Goal: Task Accomplishment & Management: Manage account settings

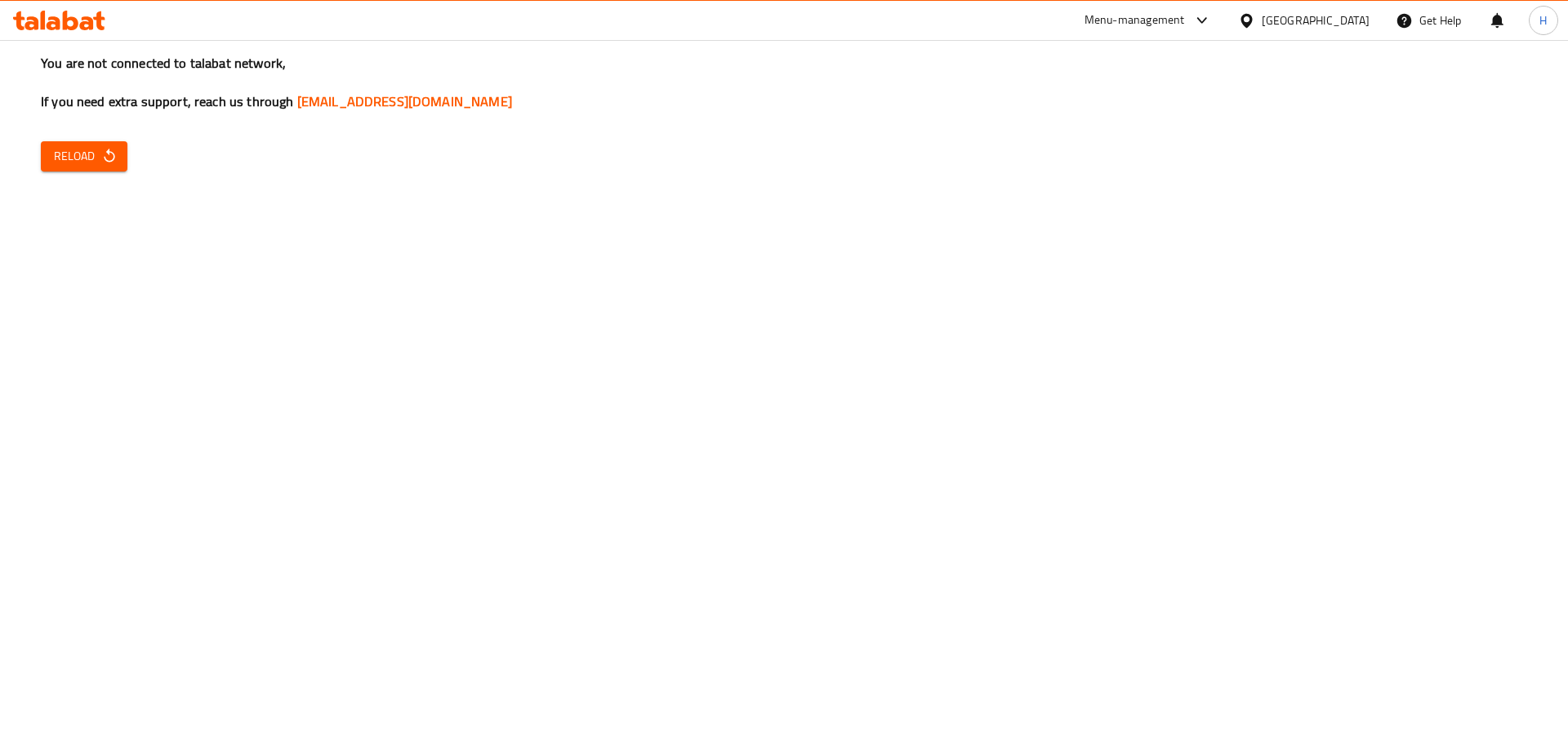
click at [71, 17] on icon at bounding box center [71, 20] width 15 height 20
click at [111, 161] on icon "button" at bounding box center [108, 156] width 10 height 14
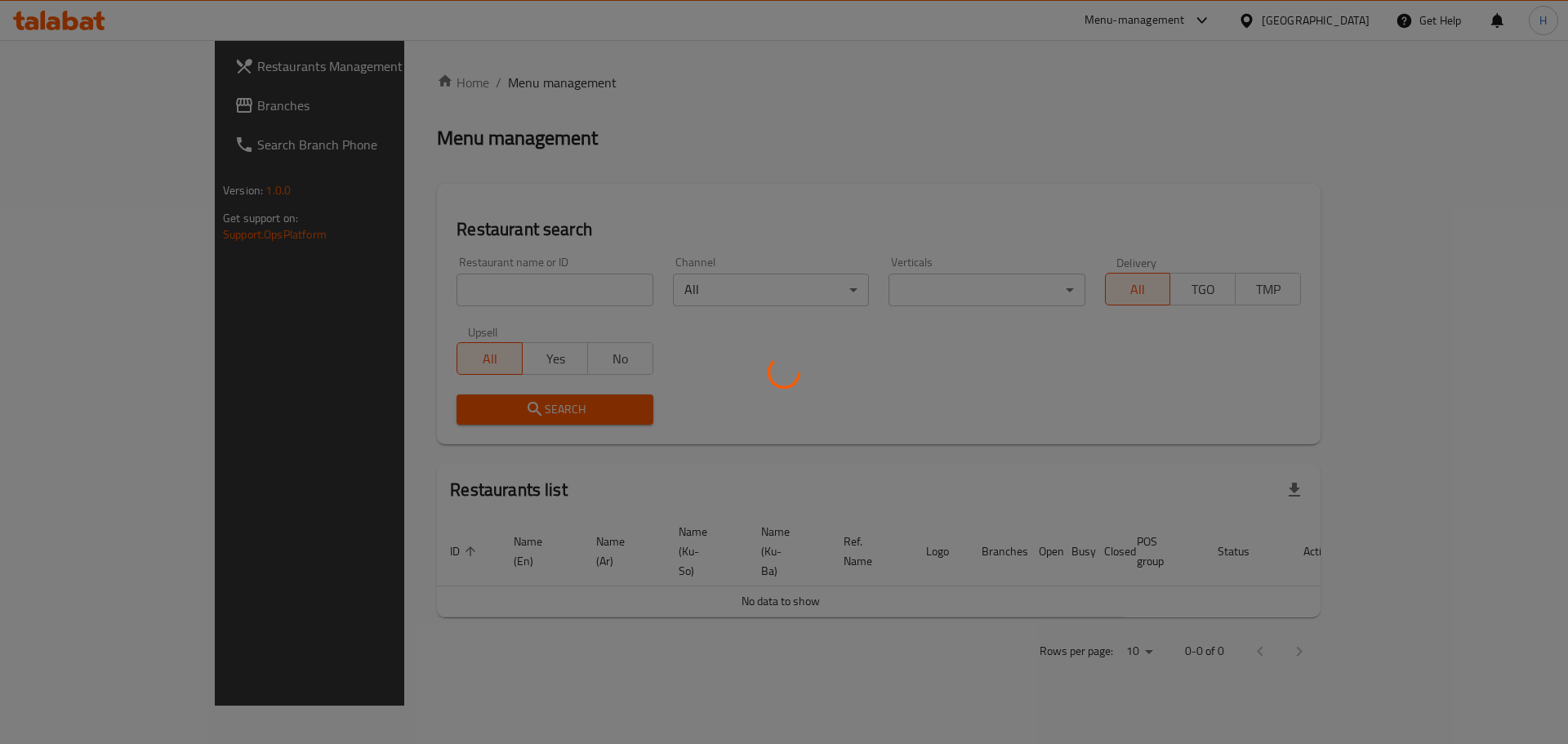
click at [372, 289] on div at bounding box center [784, 372] width 1568 height 744
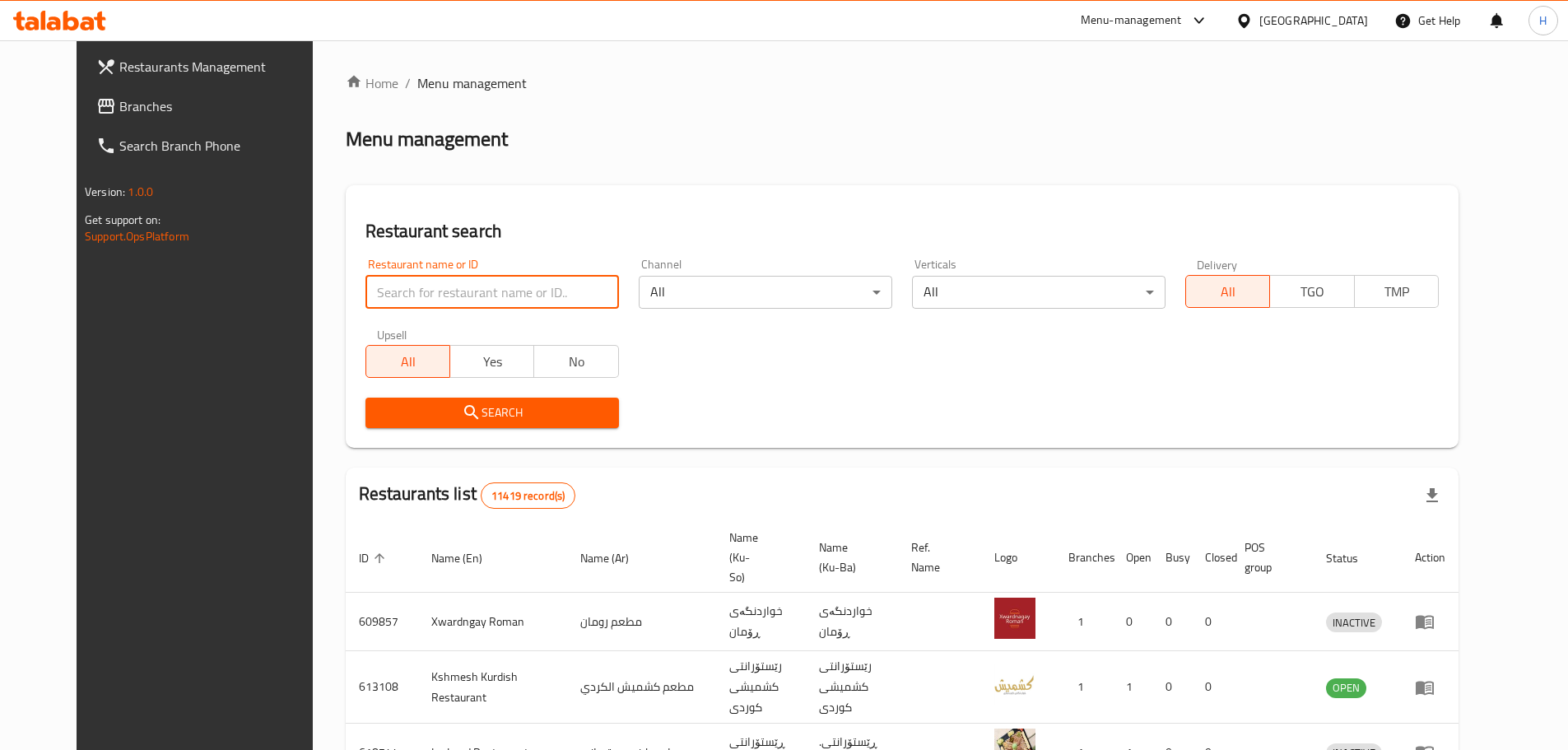
click at [451, 293] on input "search" at bounding box center [492, 293] width 253 height 33
type input "فخار وحطب"
click at [458, 422] on span "Search" at bounding box center [492, 413] width 227 height 21
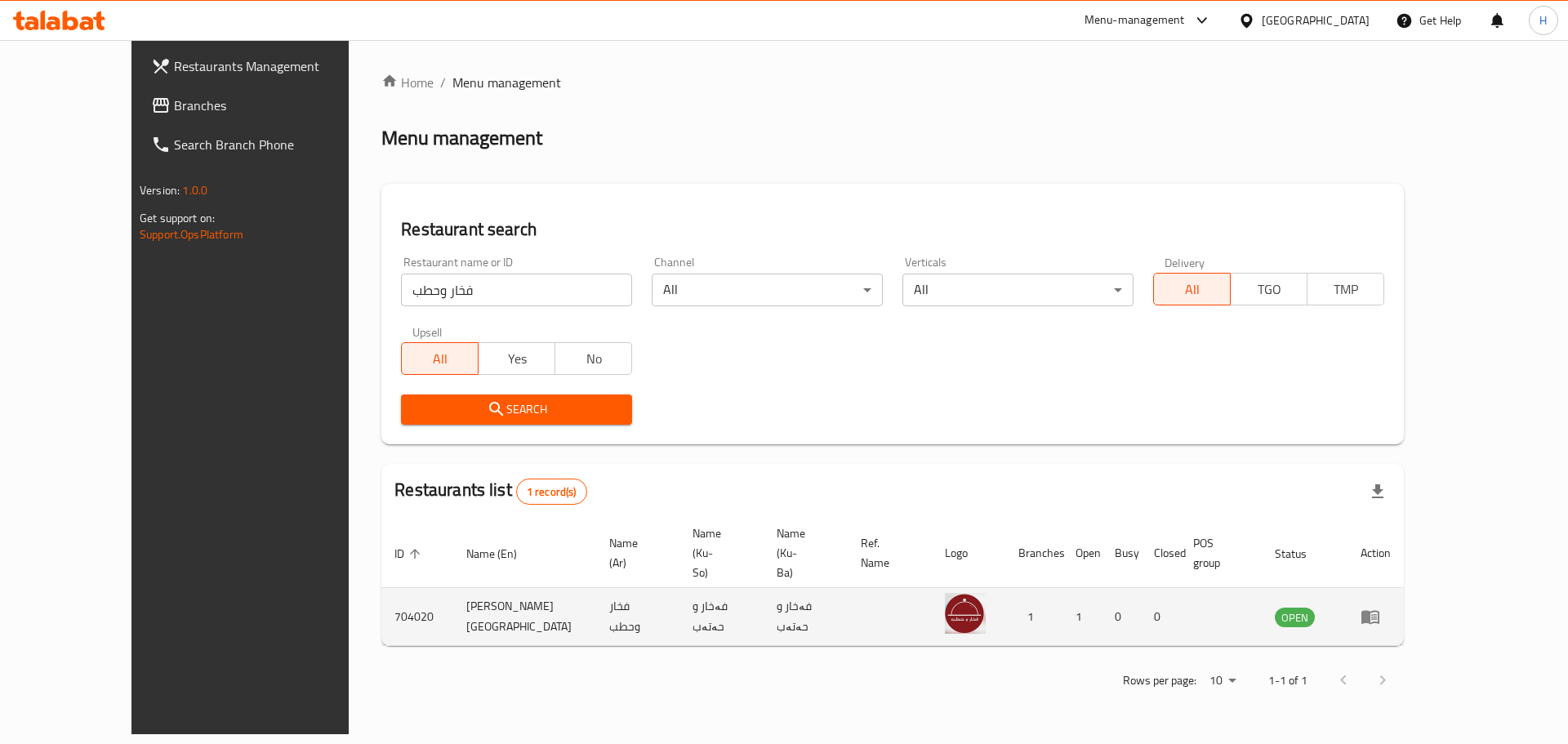
click at [1391, 607] on link "enhanced table" at bounding box center [1375, 617] width 30 height 20
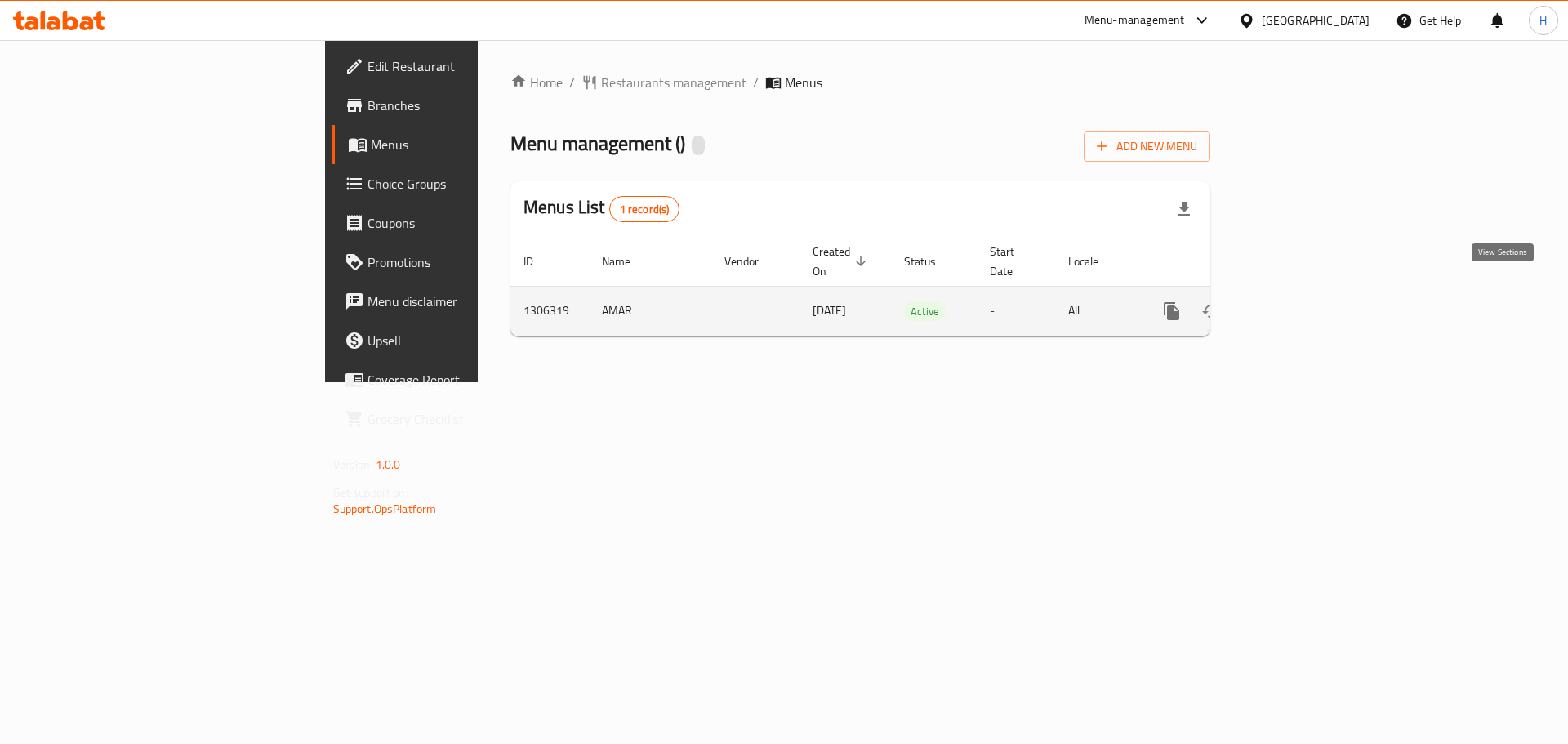
click at [1299, 301] on icon "enhanced table" at bounding box center [1289, 311] width 20 height 20
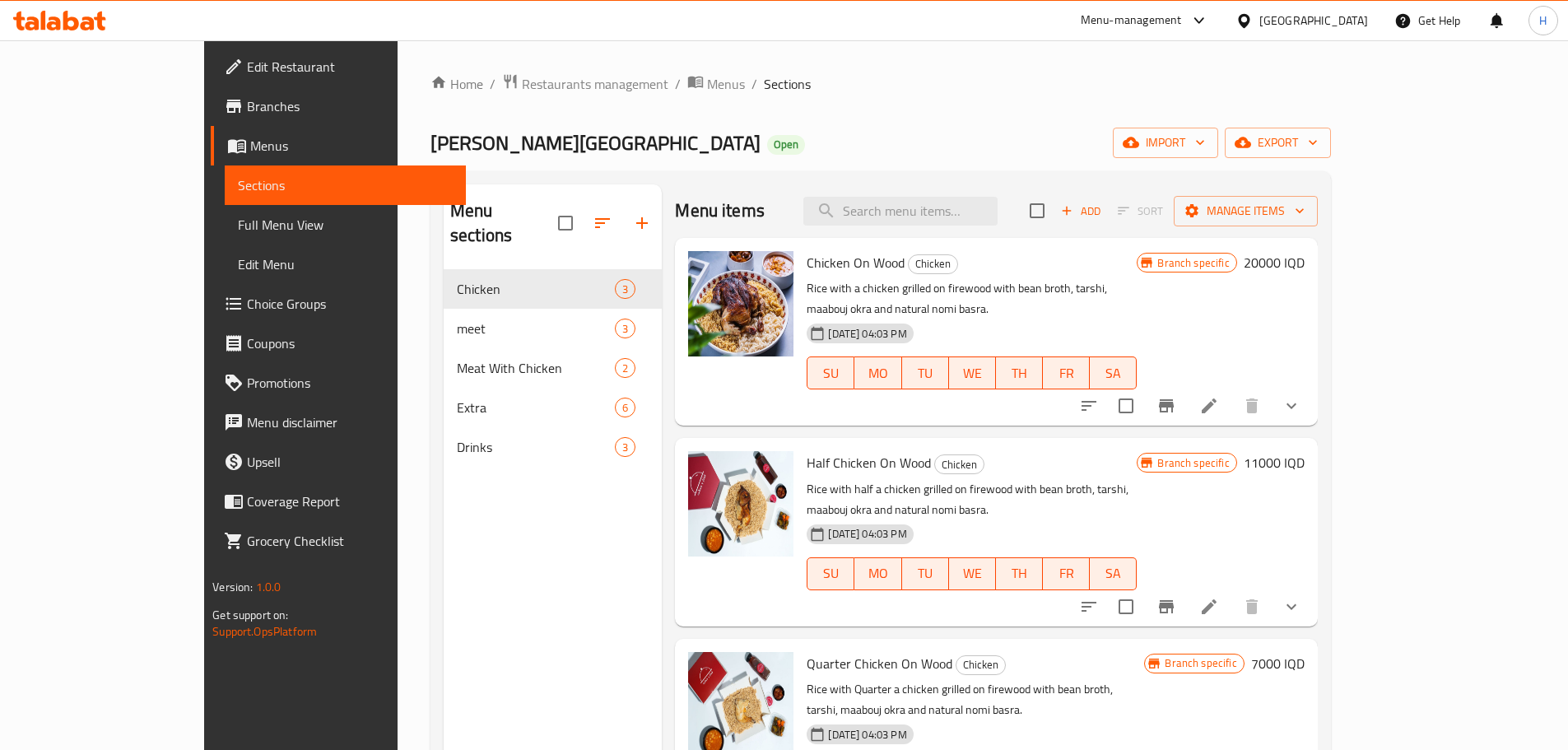
click at [1305, 261] on h6 "20000 IQD" at bounding box center [1274, 262] width 61 height 23
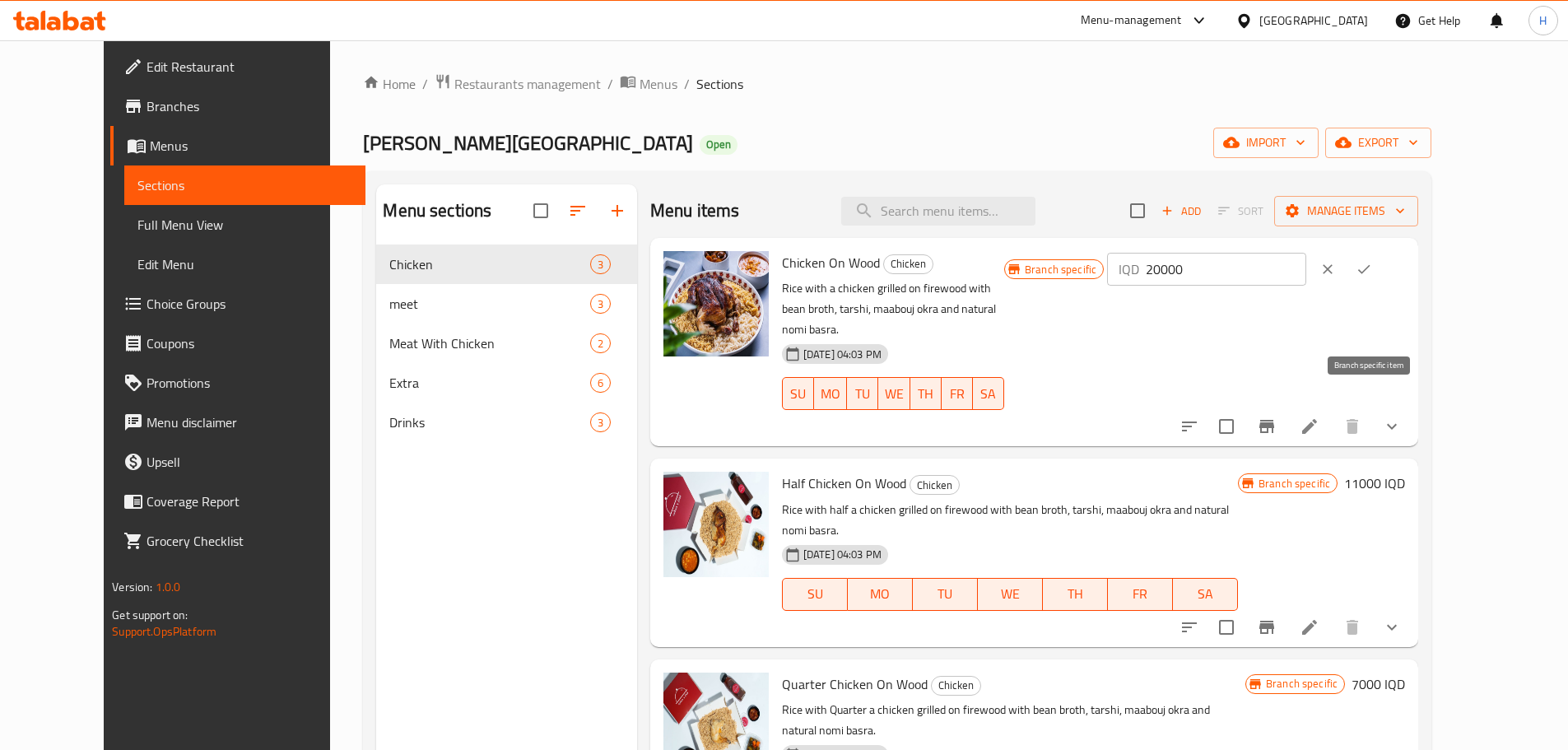
click at [1276, 417] on icon "Branch-specific-item" at bounding box center [1267, 426] width 20 height 20
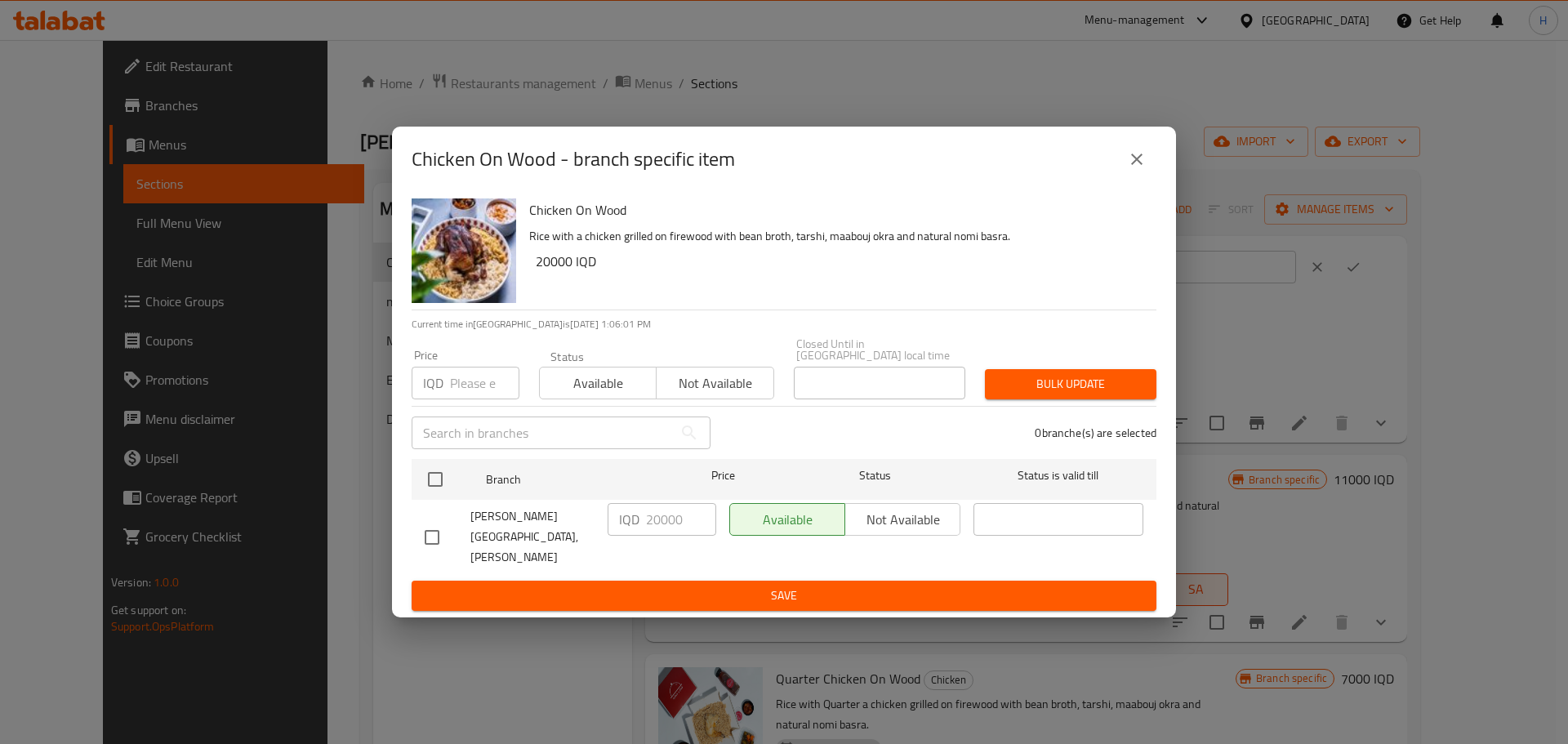
click at [437, 531] on input "checkbox" at bounding box center [432, 537] width 34 height 34
checkbox input "true"
click at [659, 528] on input "20000" at bounding box center [681, 519] width 71 height 33
type input "23000"
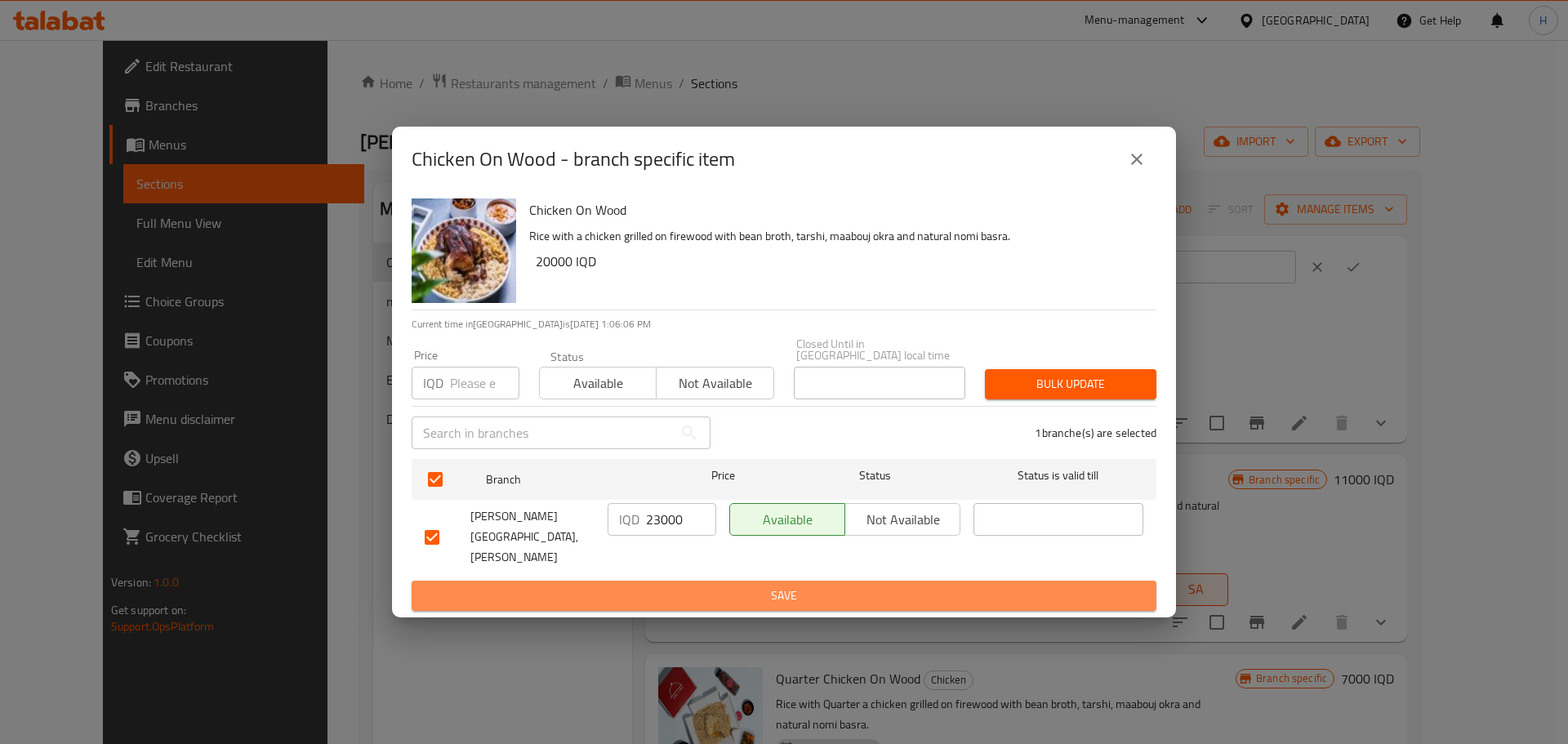
click at [666, 586] on span "Save" at bounding box center [784, 596] width 719 height 21
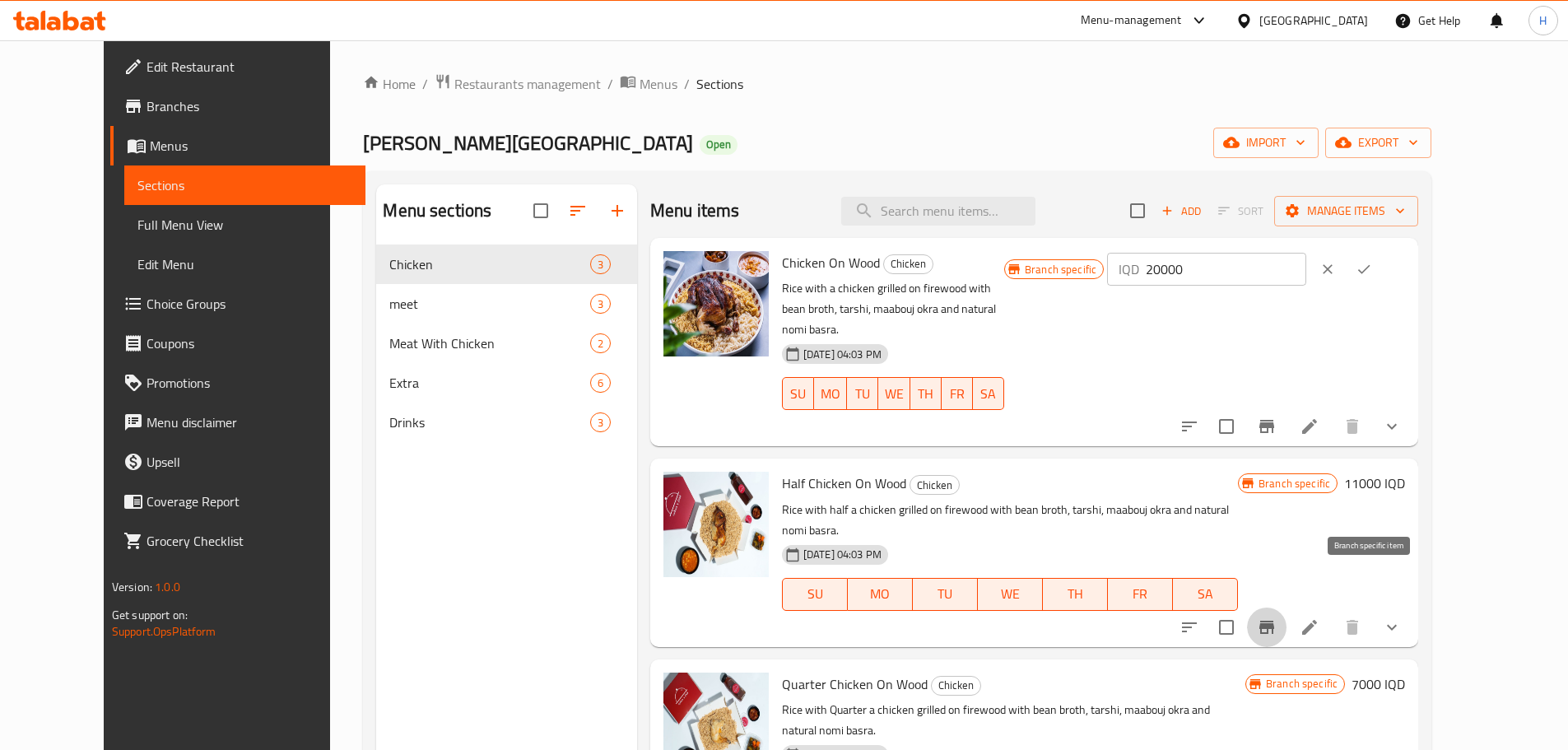
click at [1274, 621] on icon "Branch-specific-item" at bounding box center [1266, 627] width 15 height 13
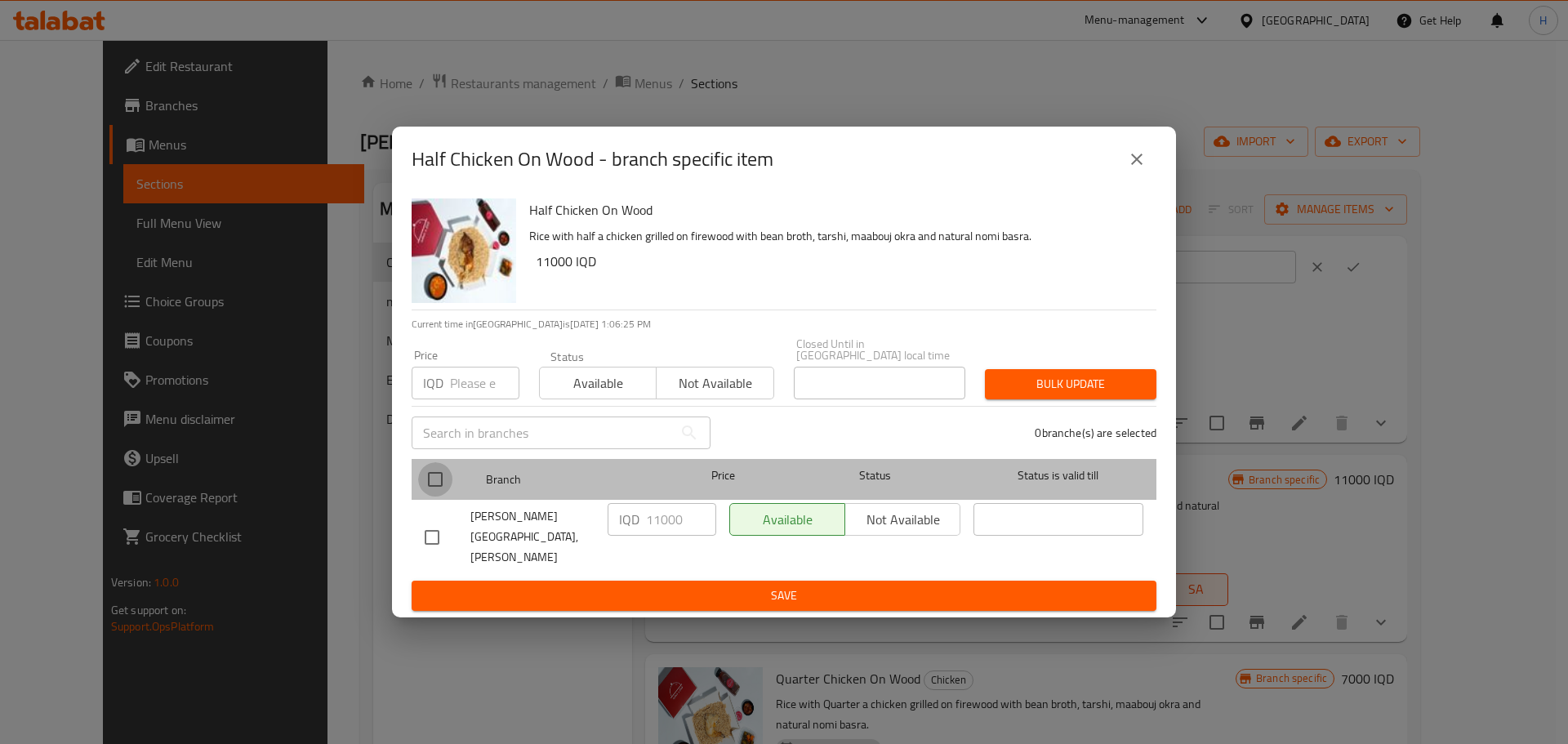
drag, startPoint x: 438, startPoint y: 485, endPoint x: 603, endPoint y: 542, distance: 174.6
click at [439, 484] on input "checkbox" at bounding box center [436, 480] width 34 height 34
checkbox input "true"
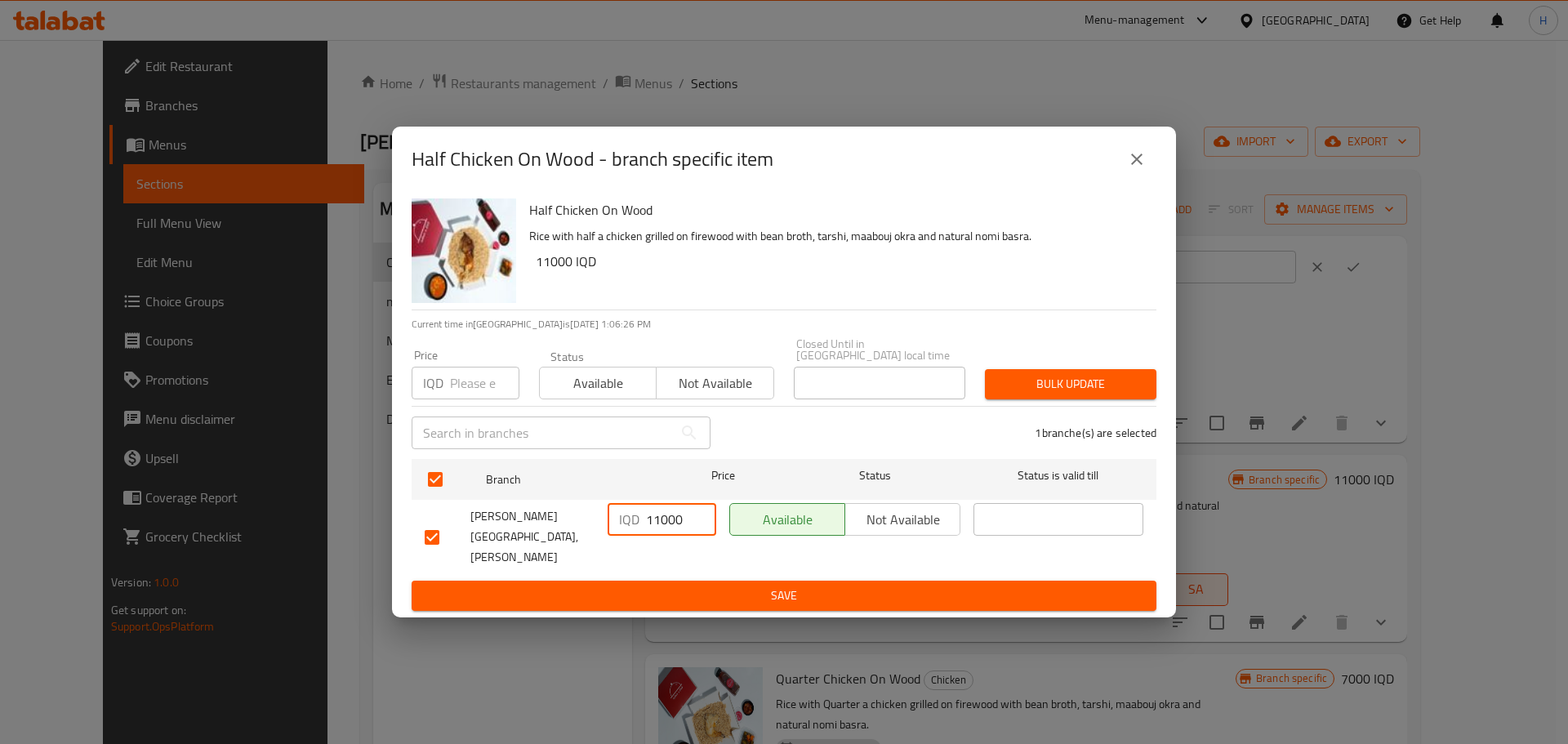
click at [660, 532] on input "11000" at bounding box center [681, 519] width 71 height 33
type input "15000"
click at [870, 586] on span "Save" at bounding box center [784, 596] width 719 height 21
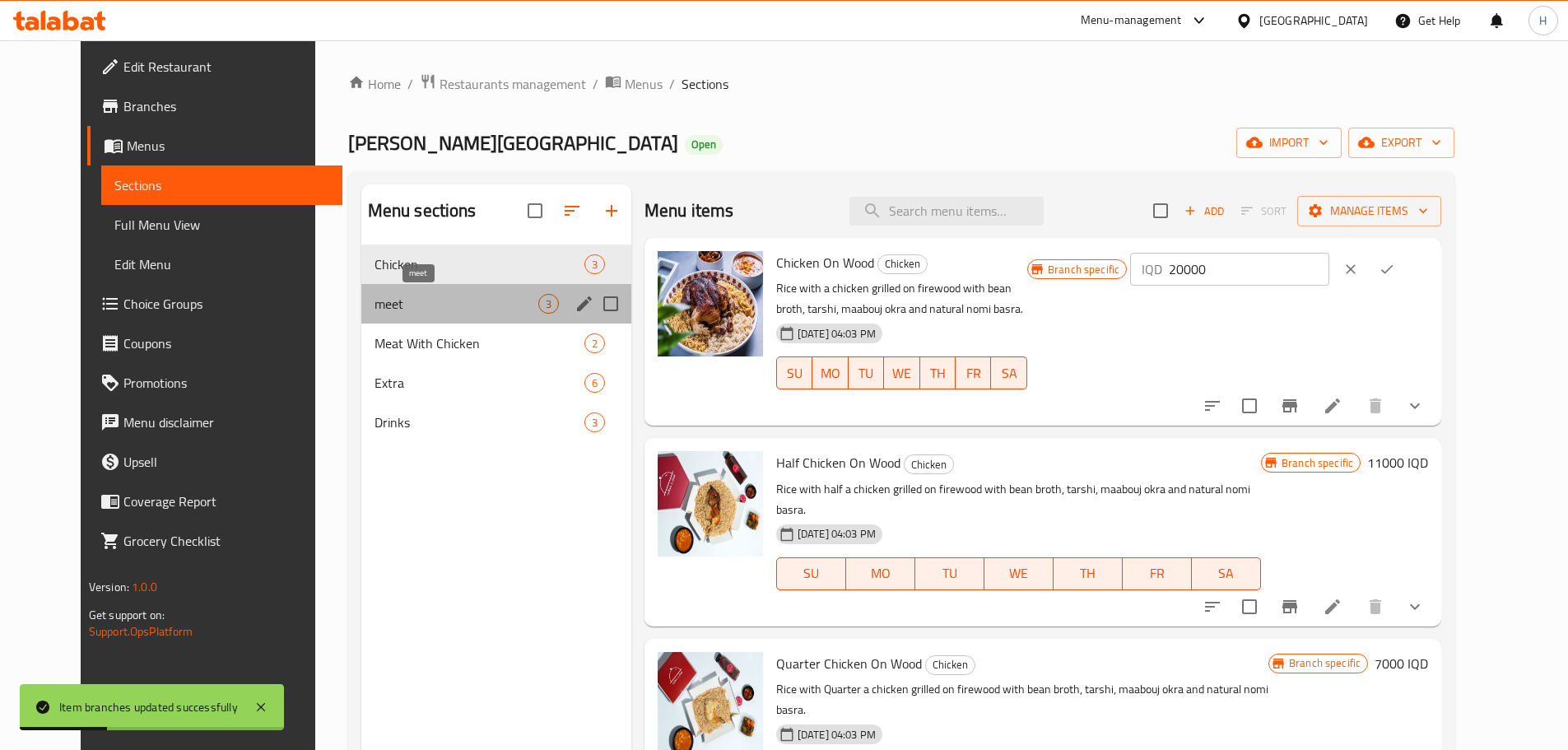
click at [375, 311] on span "meet" at bounding box center [456, 304] width 164 height 20
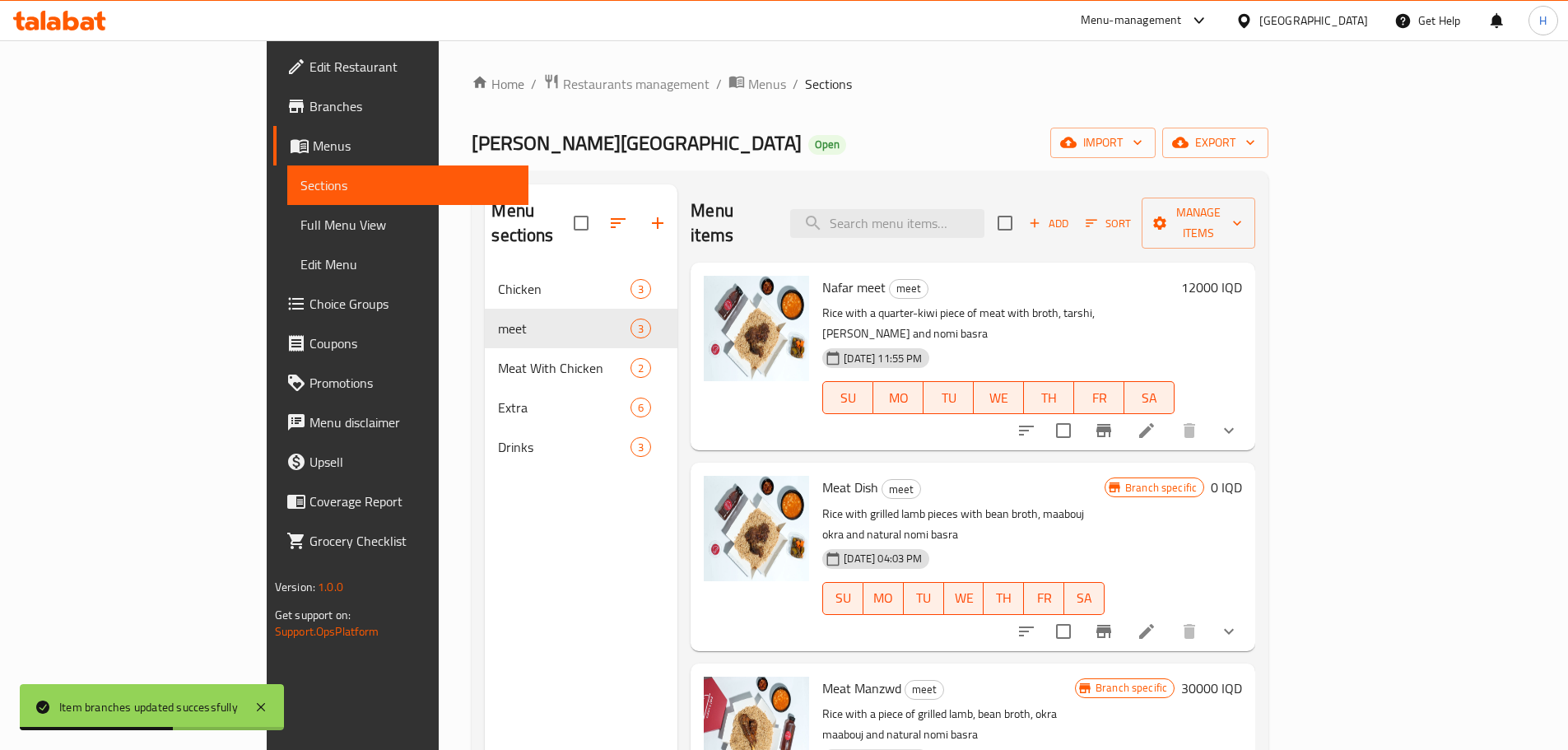
click at [1112, 424] on icon "Branch-specific-item" at bounding box center [1104, 431] width 15 height 13
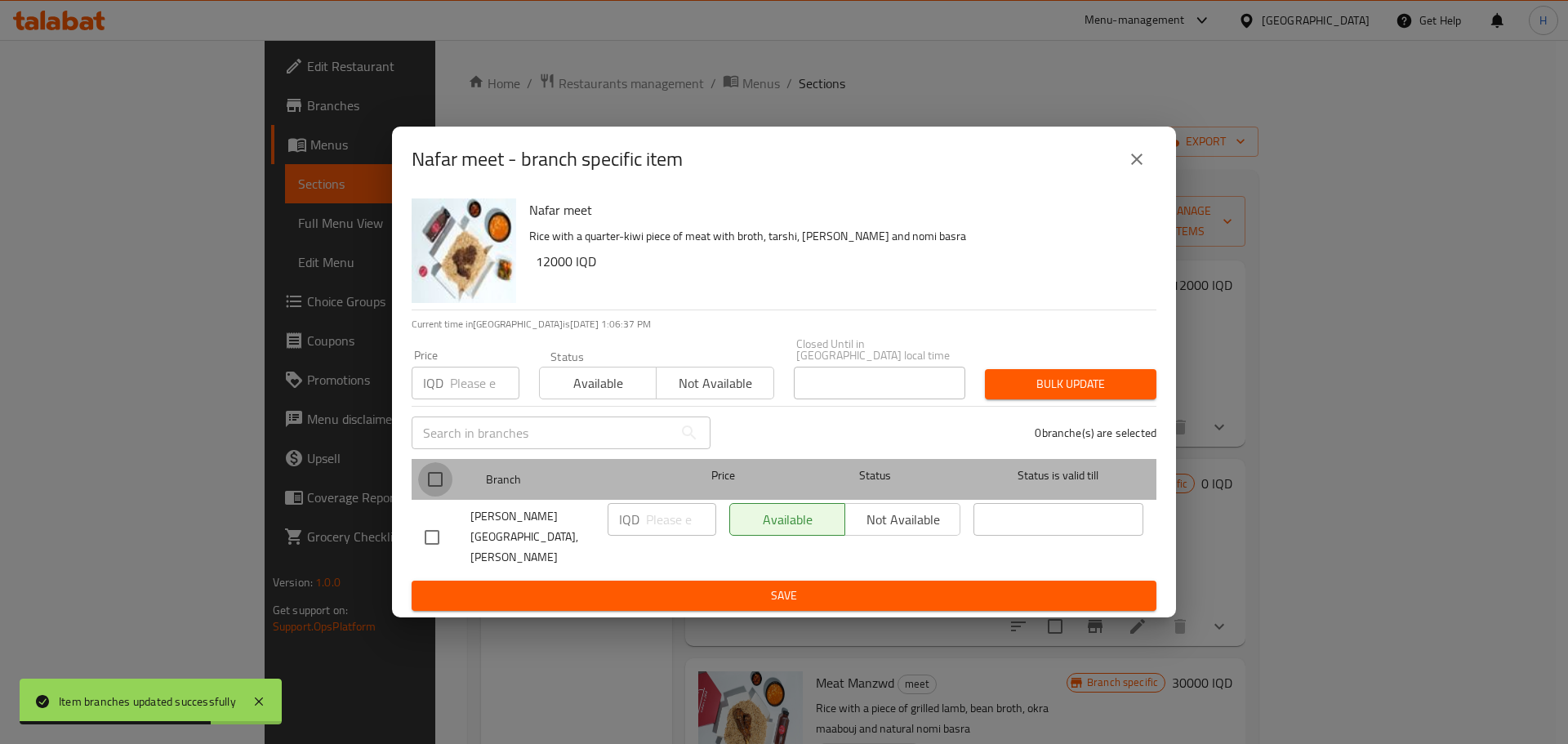
drag, startPoint x: 429, startPoint y: 492, endPoint x: 639, endPoint y: 535, distance: 214.4
click at [429, 491] on input "checkbox" at bounding box center [436, 480] width 34 height 34
checkbox input "true"
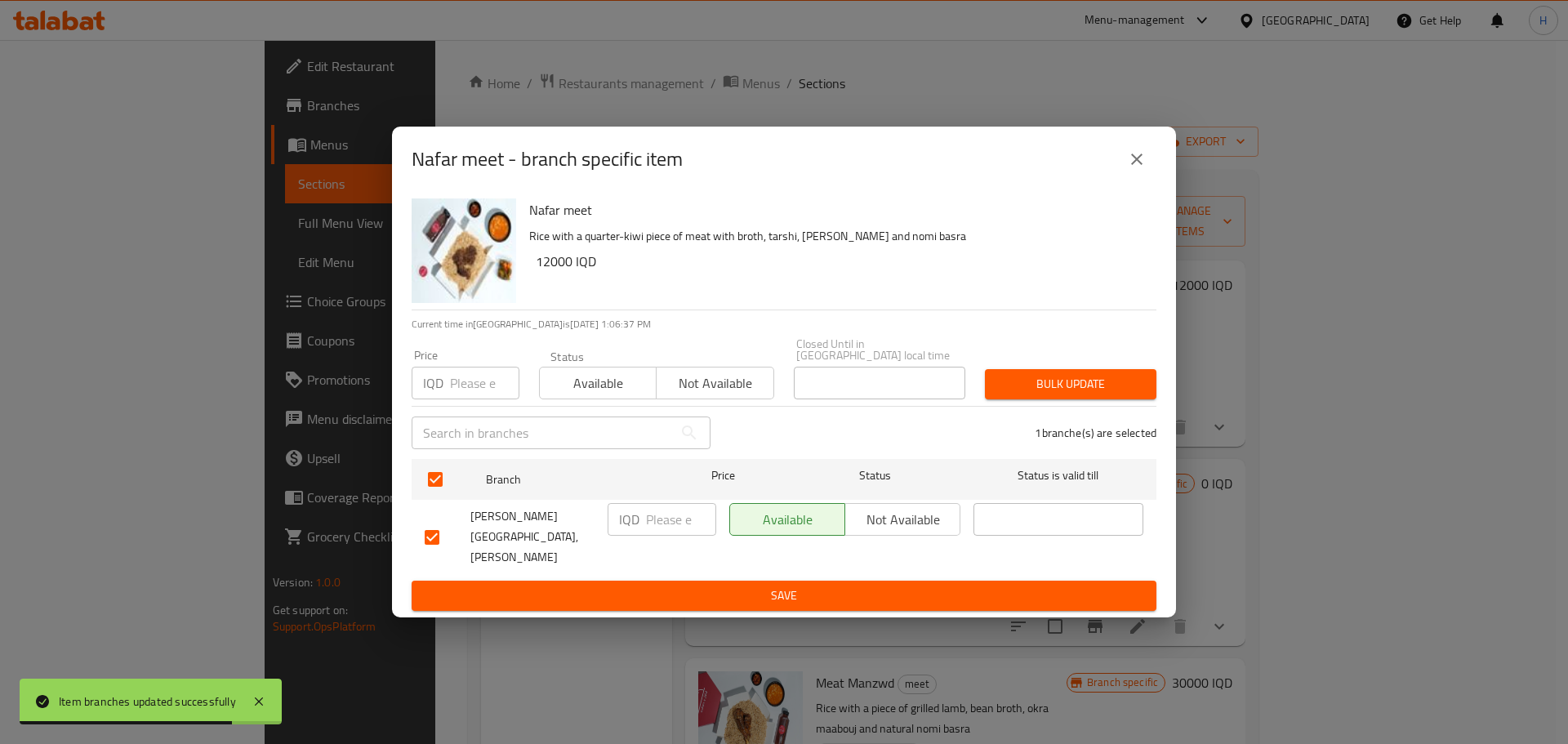
click at [644, 536] on div "IQD ​" at bounding box center [662, 519] width 108 height 33
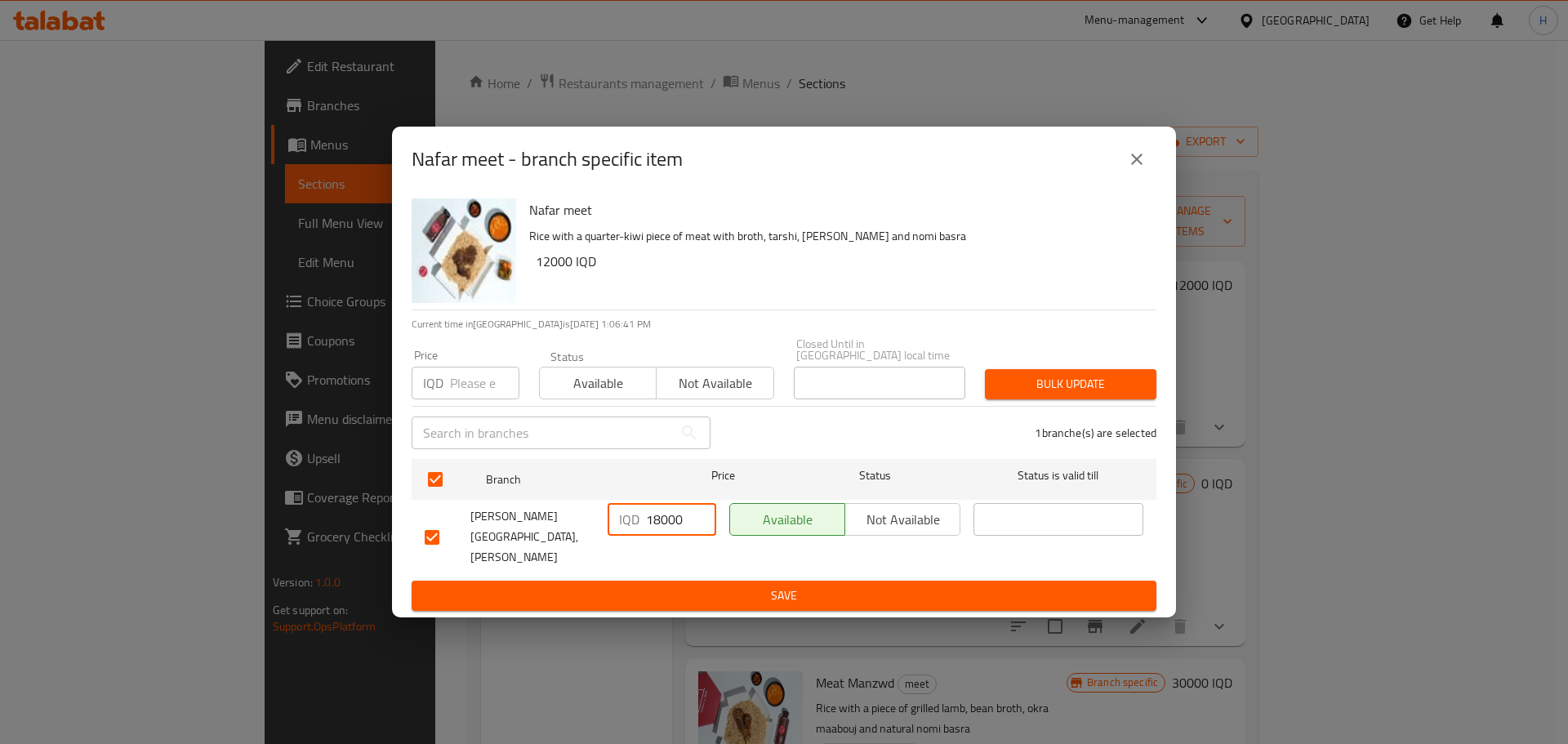
type input "18000"
click at [697, 586] on span "Save" at bounding box center [784, 596] width 719 height 21
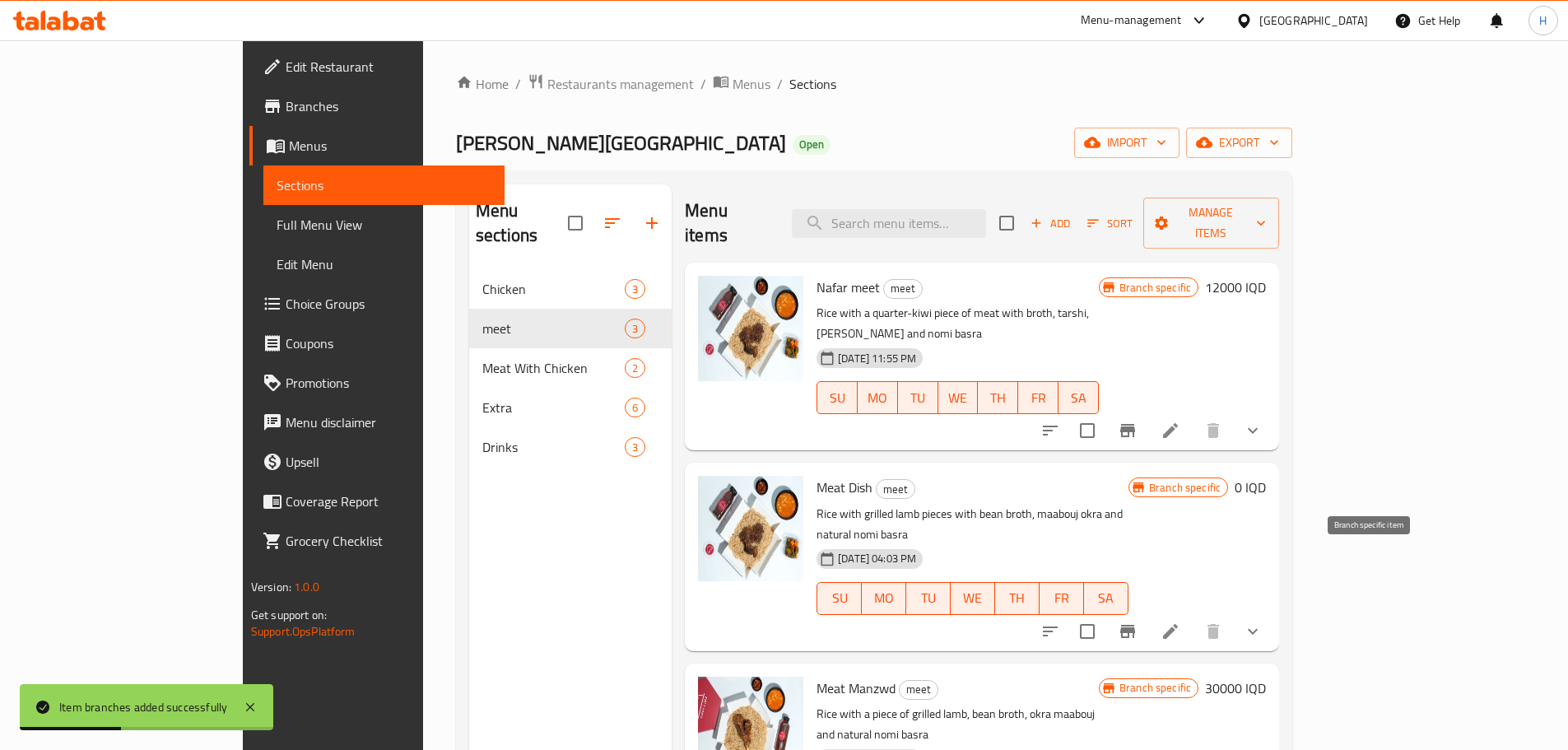
click at [1135, 625] on icon "Branch-specific-item" at bounding box center [1127, 631] width 15 height 13
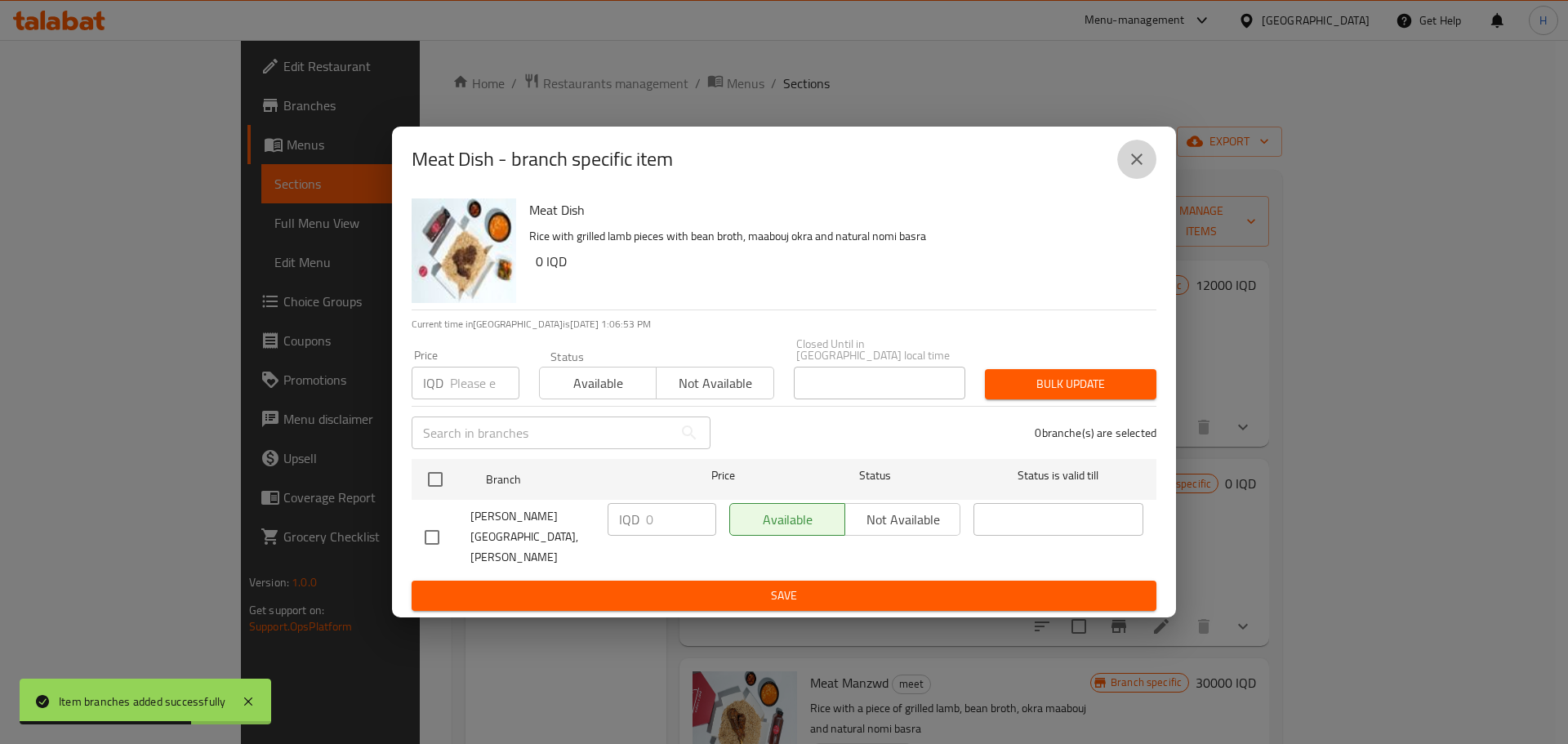
click at [1141, 169] on icon "close" at bounding box center [1137, 159] width 20 height 20
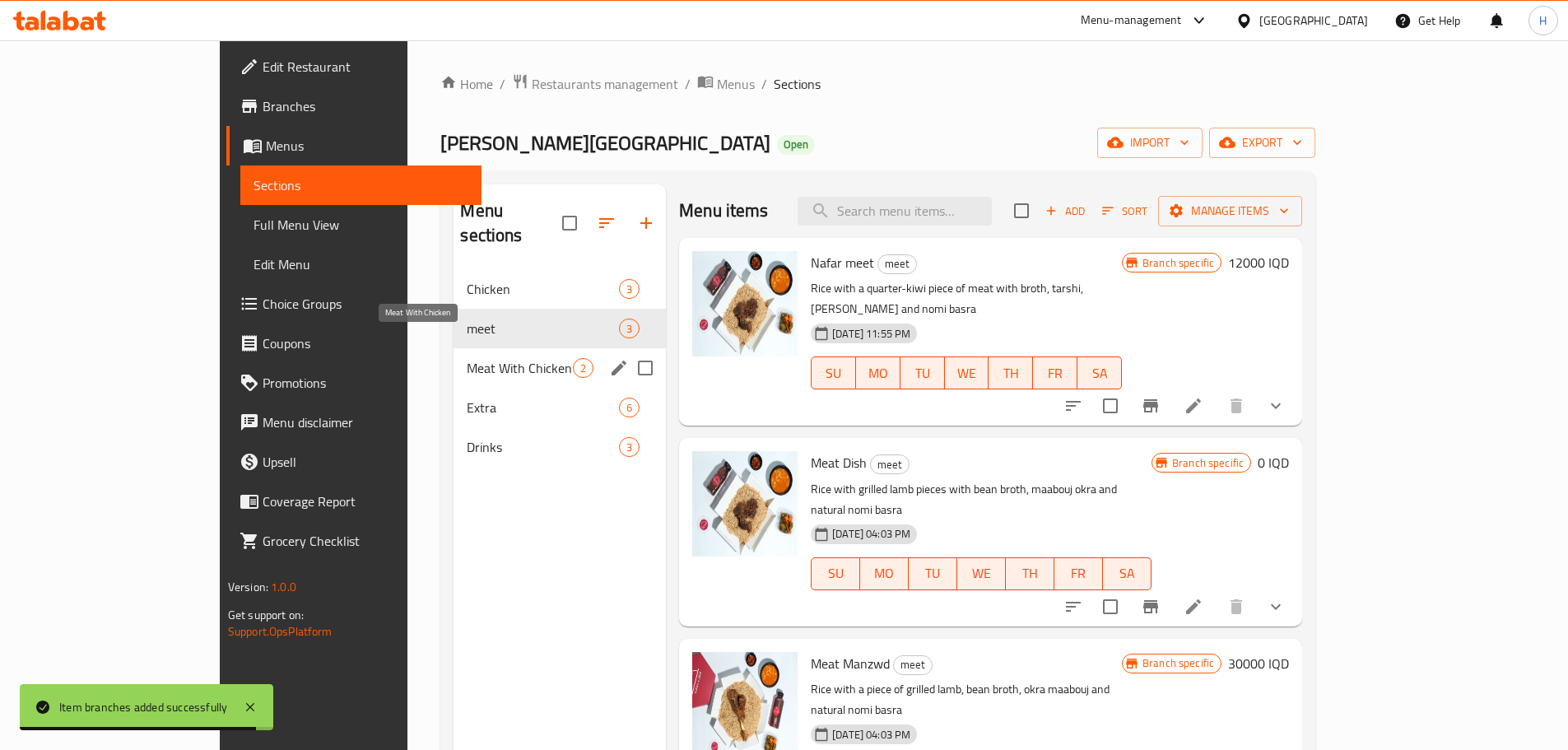
click at [467, 359] on span "Meat With Chicken" at bounding box center [520, 368] width 106 height 20
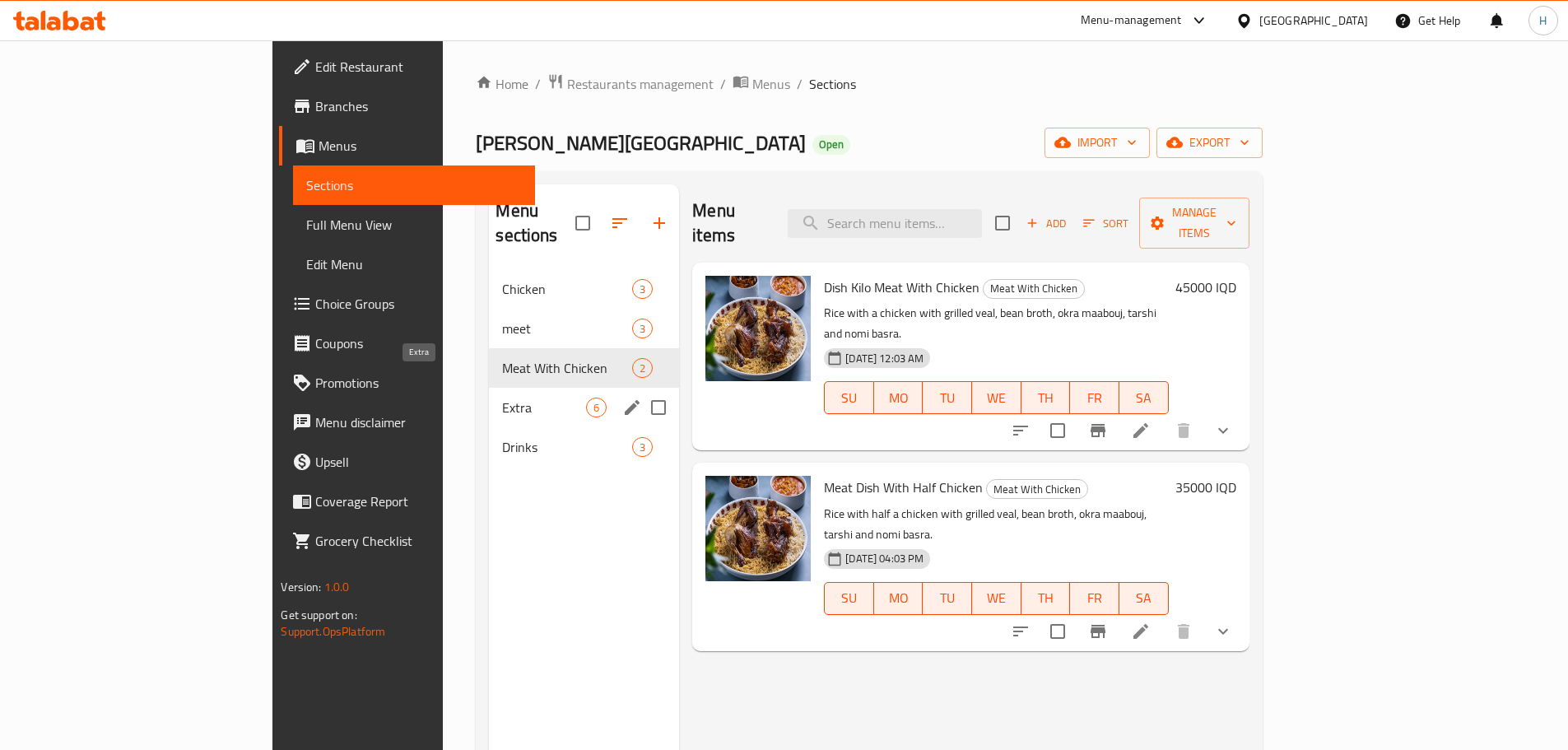
click at [502, 398] on span "Extra" at bounding box center [544, 407] width 84 height 20
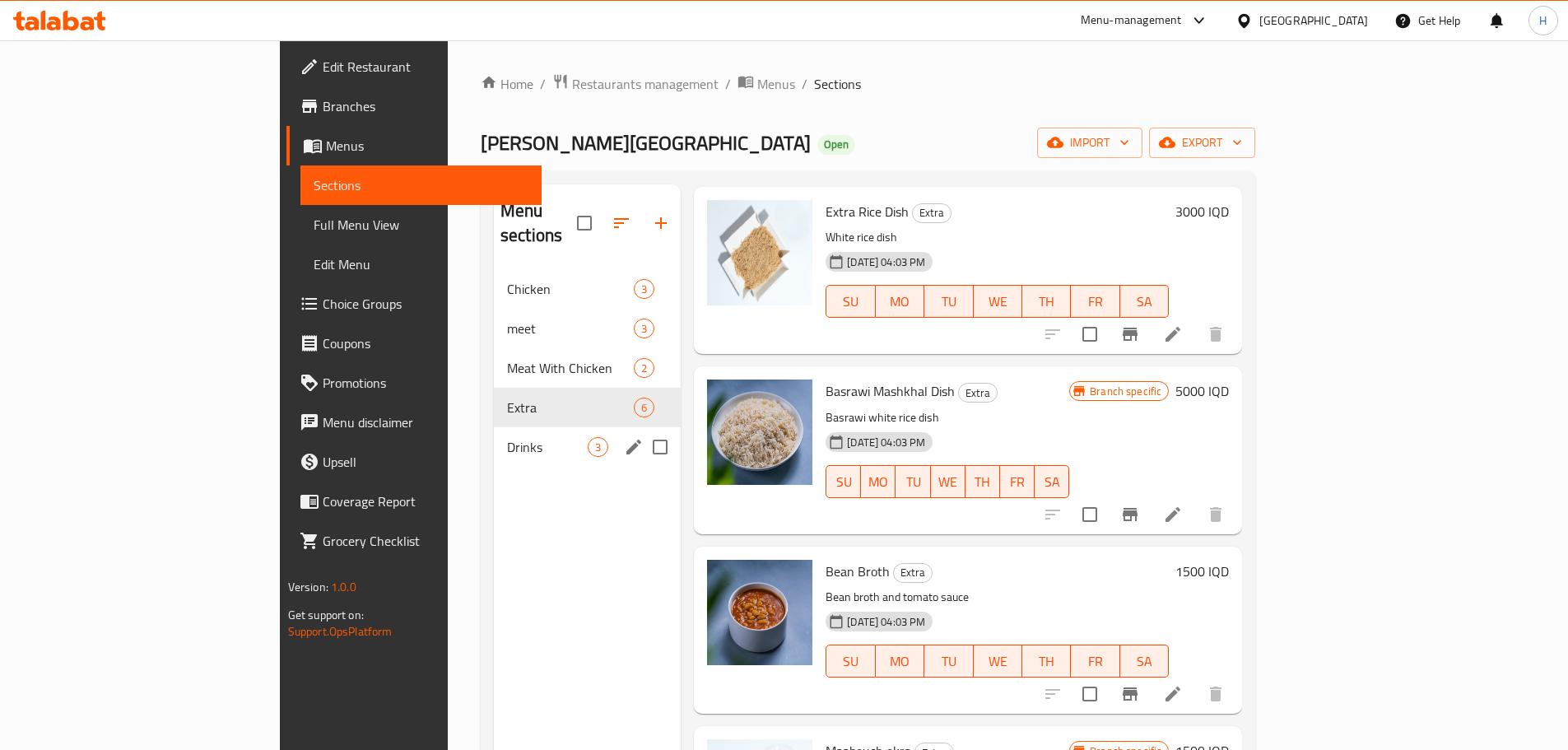
scroll to position [41, 0]
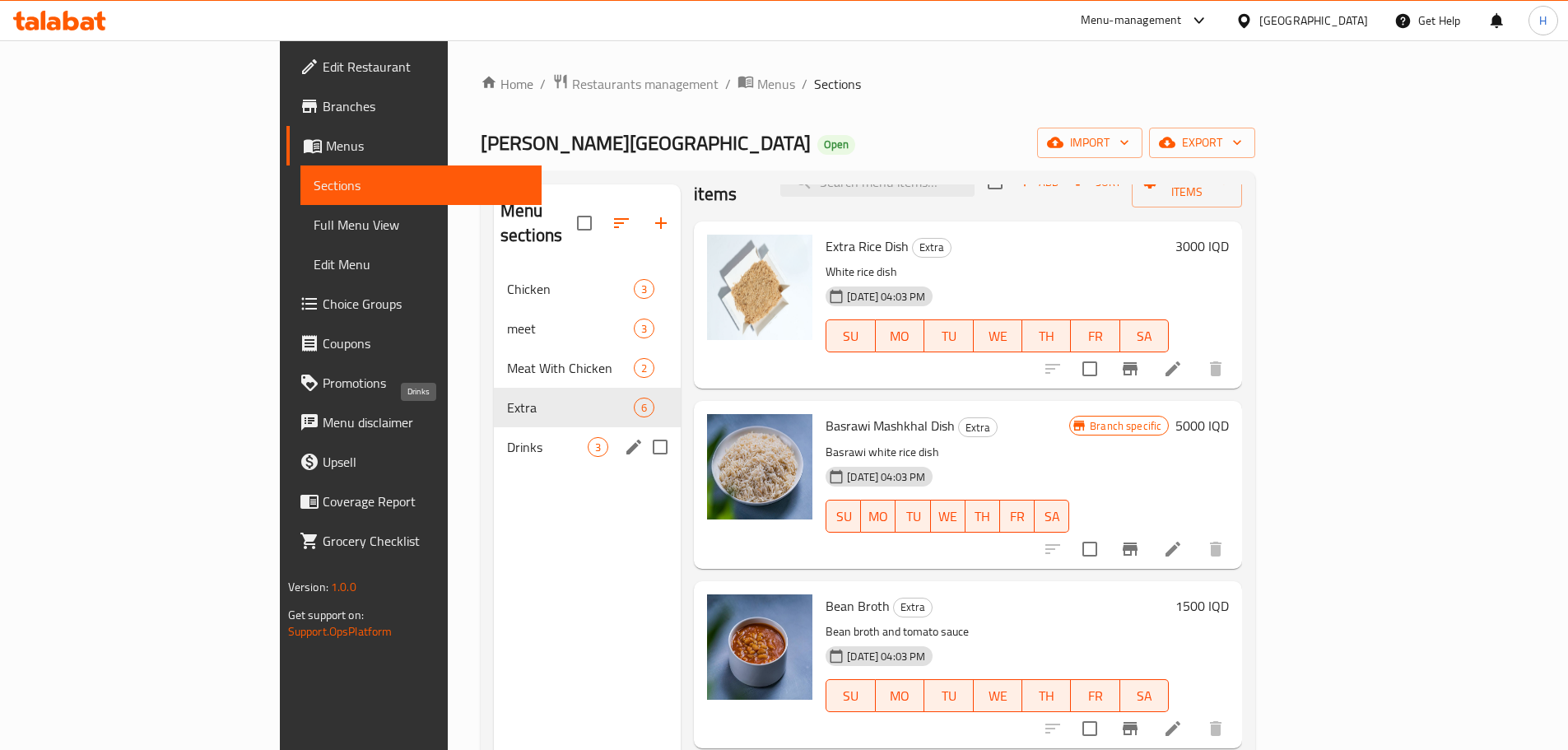
click at [507, 438] on span "Drinks" at bounding box center [547, 447] width 81 height 20
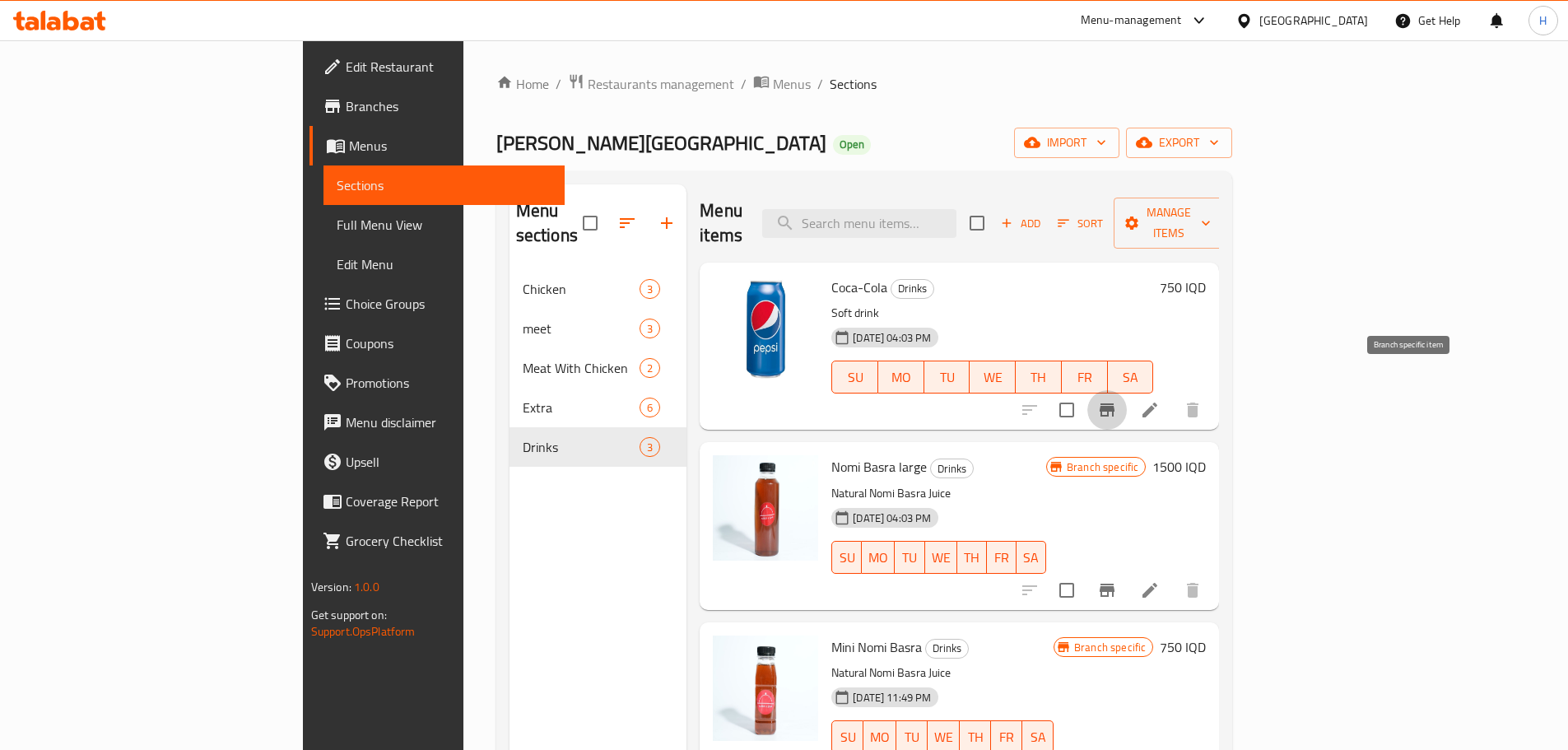
click at [1114, 404] on icon "Branch-specific-item" at bounding box center [1106, 410] width 15 height 13
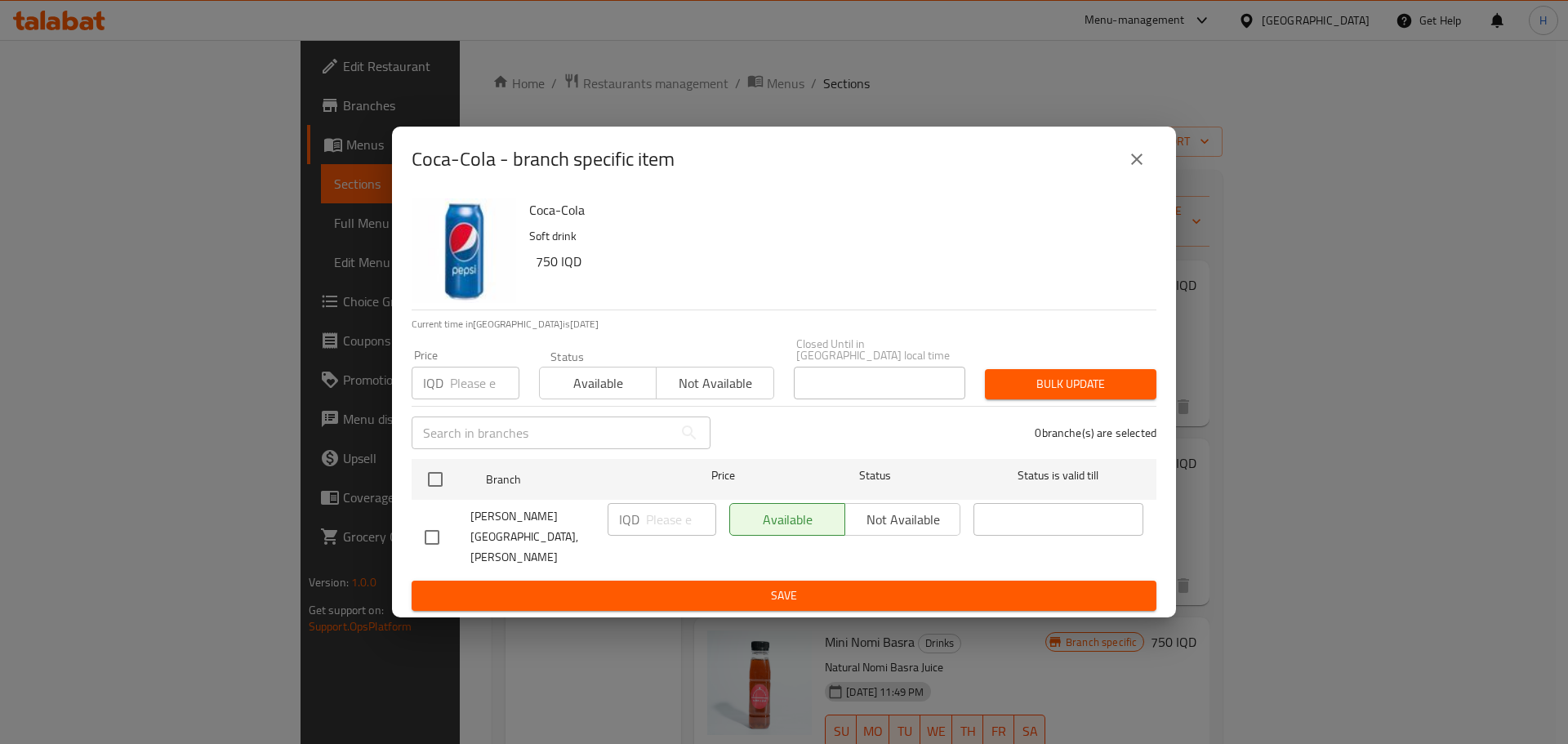
click at [896, 527] on div "Available Not available" at bounding box center [845, 519] width 231 height 33
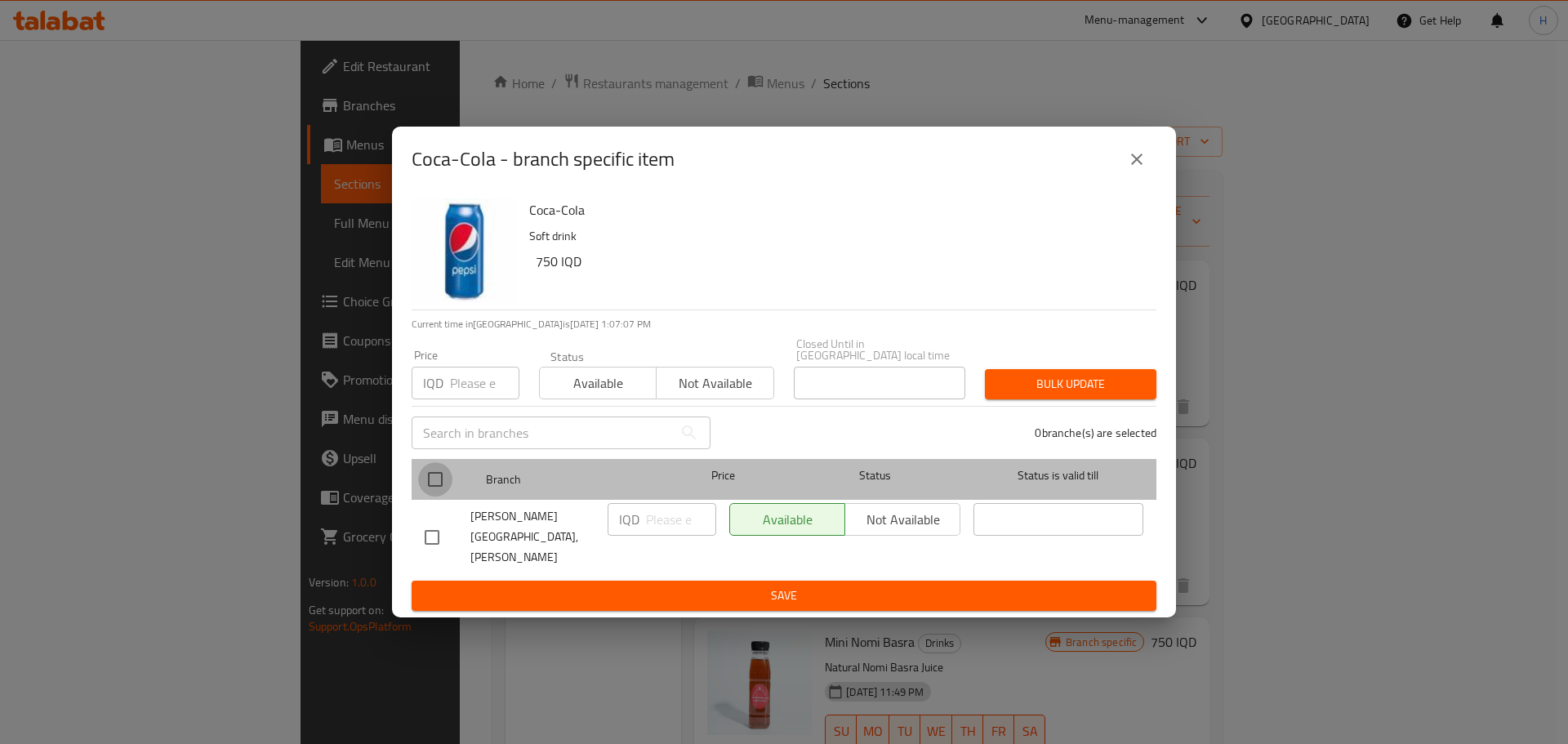
click at [428, 486] on input "checkbox" at bounding box center [436, 480] width 34 height 34
checkbox input "true"
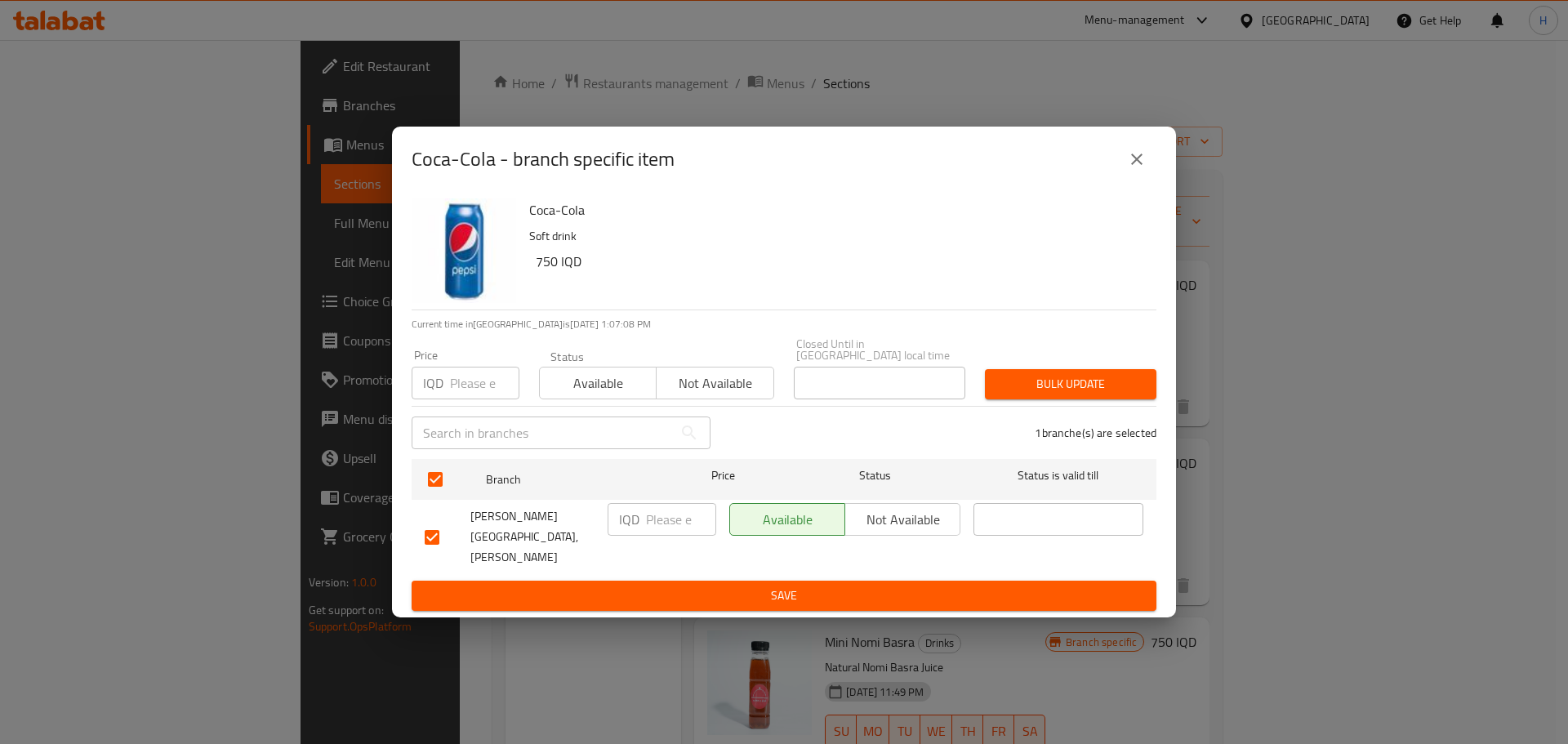
click at [903, 532] on span "Not available" at bounding box center [902, 520] width 102 height 24
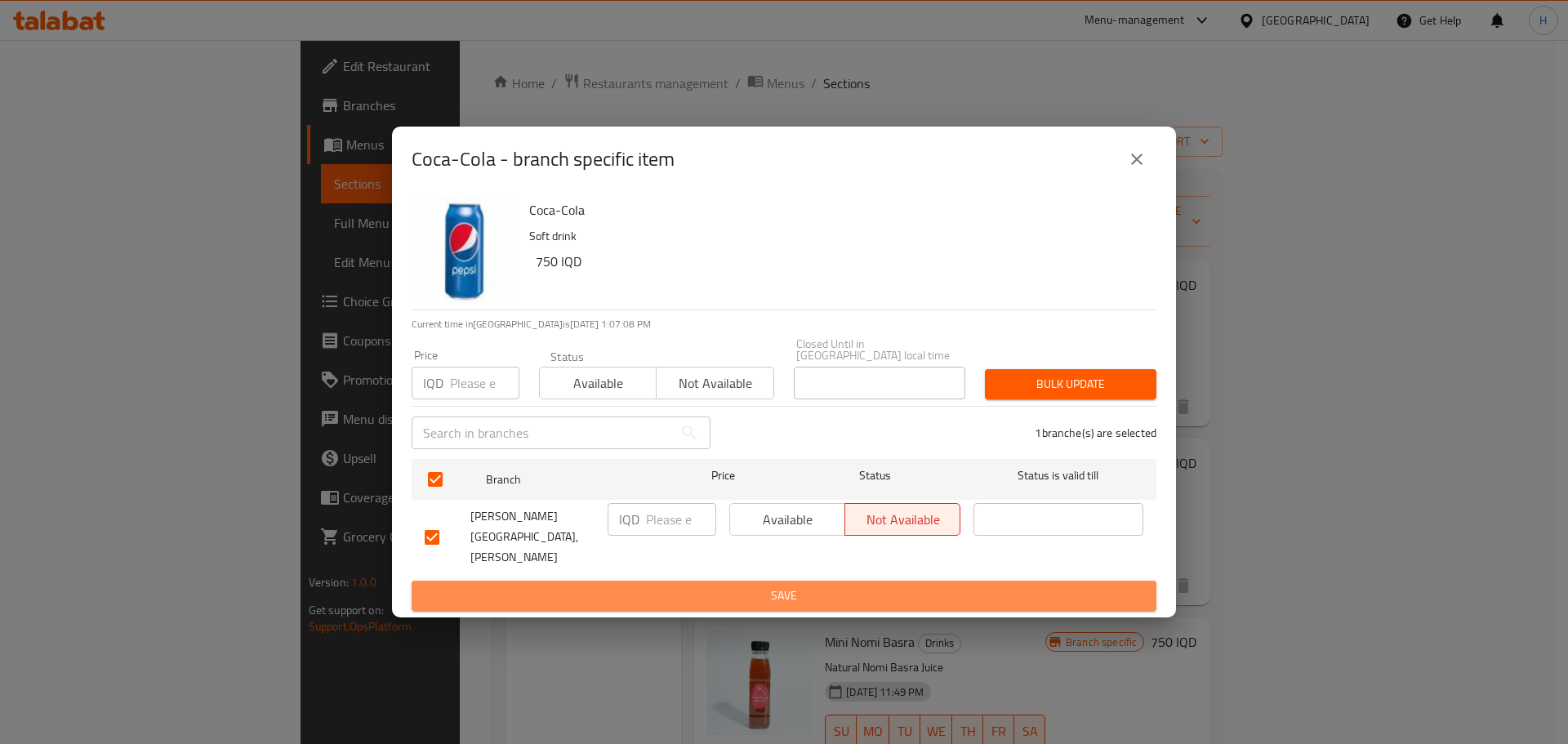
click at [893, 586] on span "Save" at bounding box center [784, 596] width 719 height 21
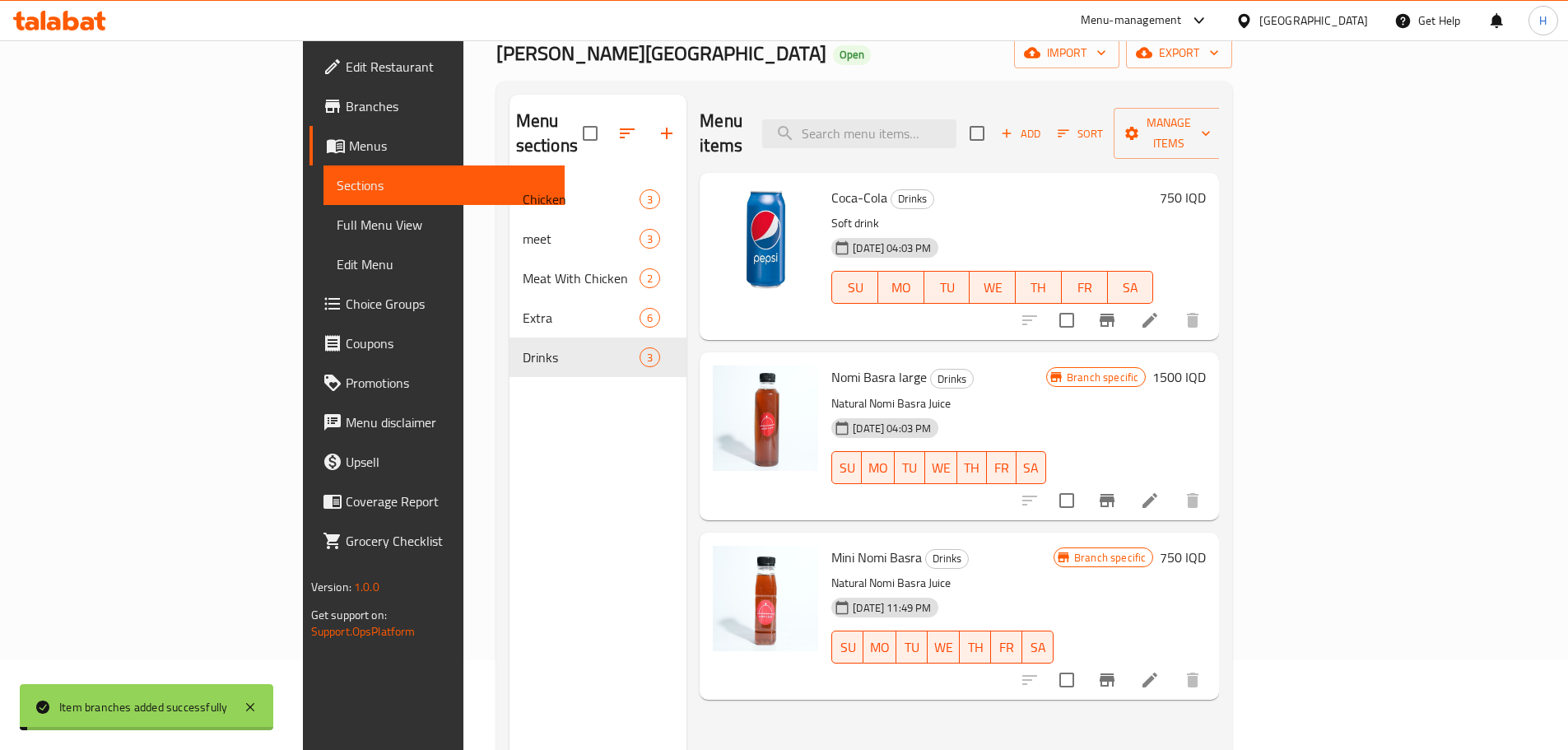
scroll to position [231, 0]
